Goal: Task Accomplishment & Management: Manage account settings

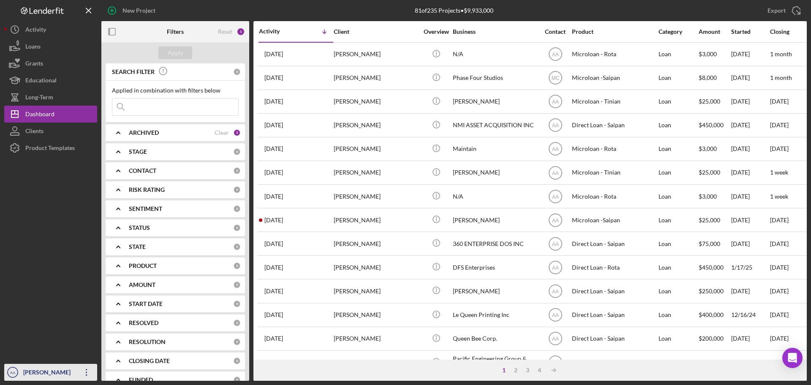
click at [48, 371] on div "[PERSON_NAME]" at bounding box center [48, 373] width 55 height 19
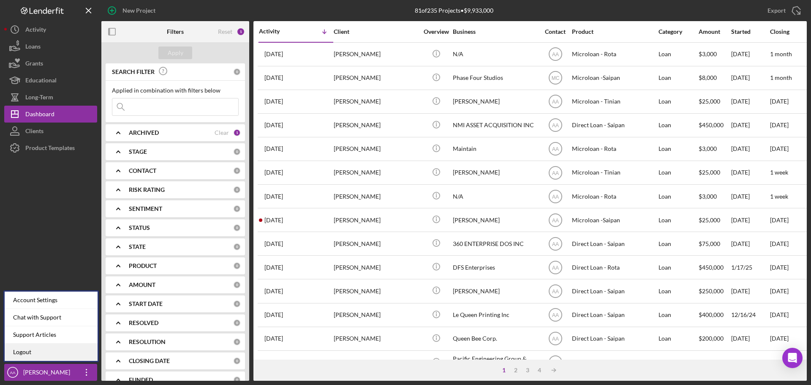
click at [44, 351] on link "Logout" at bounding box center [51, 351] width 93 height 17
